Goal: Find specific page/section: Find specific page/section

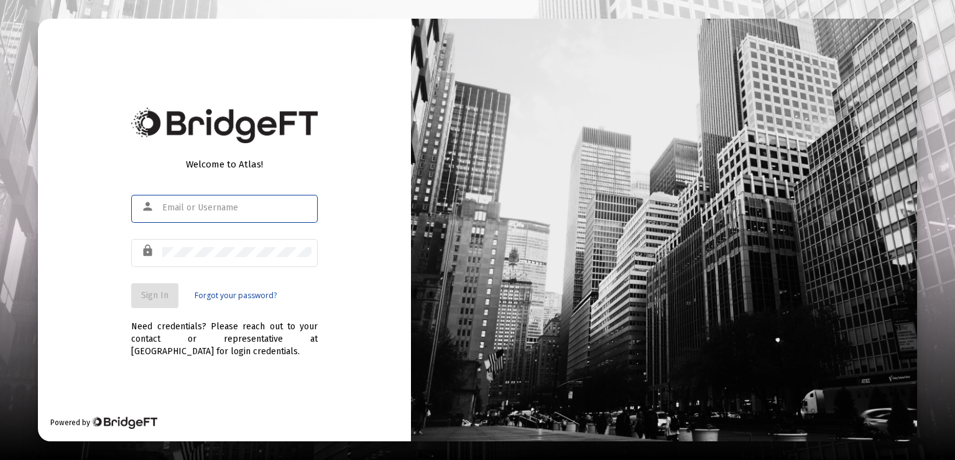
click at [175, 205] on input "text" at bounding box center [236, 208] width 149 height 10
type input "[PERSON_NAME][EMAIL_ADDRESS][PERSON_NAME][DOMAIN_NAME]"
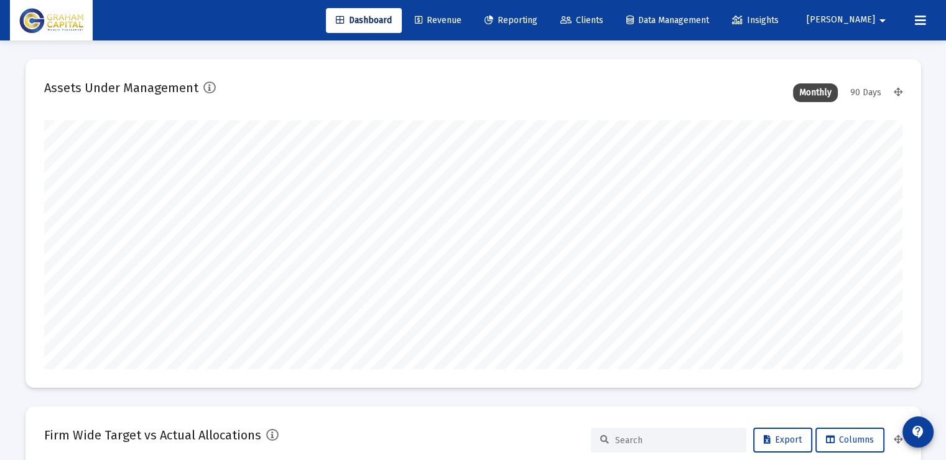
scroll to position [249, 462]
type input "[DATE]"
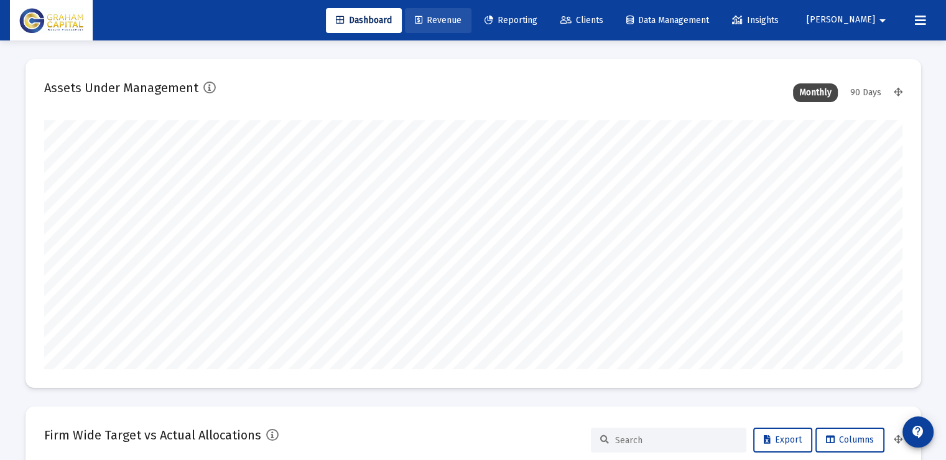
click at [462, 24] on span "Revenue" at bounding box center [438, 20] width 47 height 11
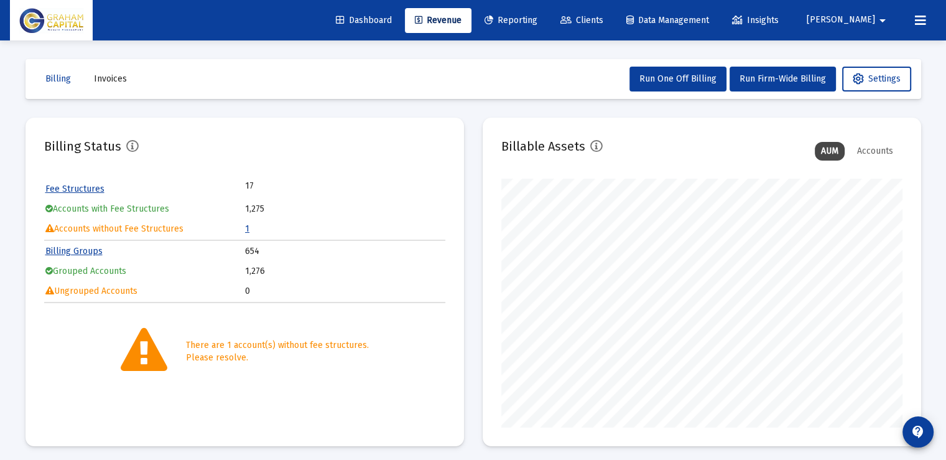
scroll to position [249, 401]
click at [392, 22] on span "Dashboard" at bounding box center [364, 20] width 56 height 11
